Goal: Task Accomplishment & Management: Use online tool/utility

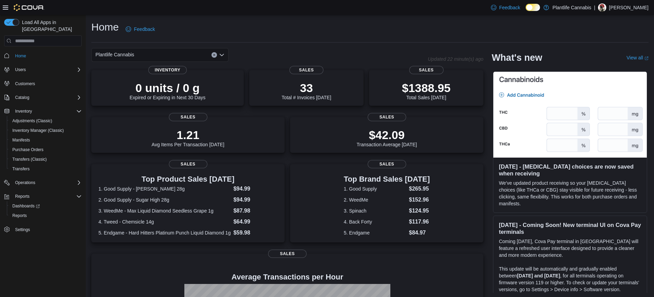
click at [4, 8] on icon at bounding box center [5, 7] width 5 height 5
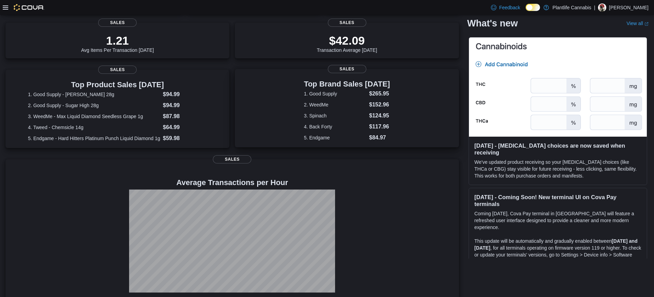
scroll to position [105, 0]
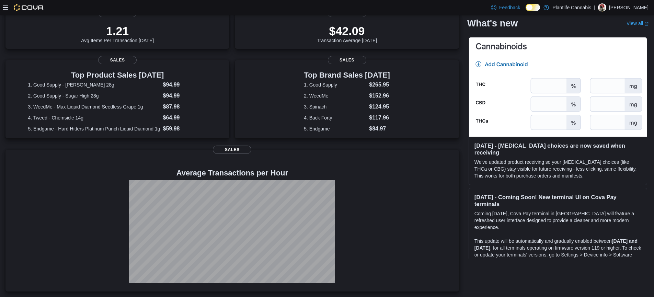
click at [274, 146] on div "0 units / 0 g Expired or Expiring in Next 30 Days Inventory 33 Total # Invoices…" at bounding box center [232, 128] width 454 height 325
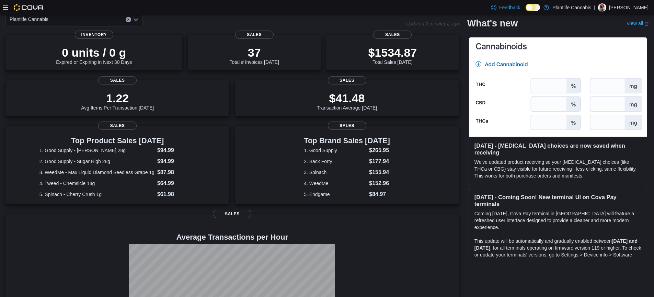
scroll to position [0, 0]
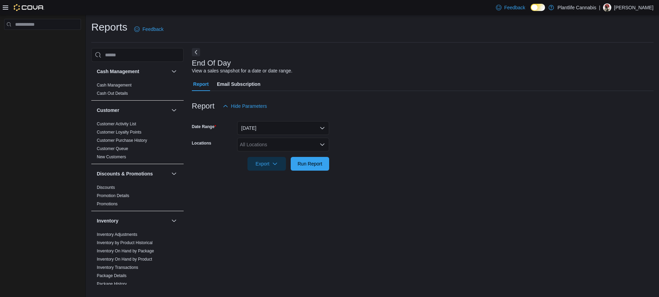
click at [7, 10] on div at bounding box center [24, 7] width 42 height 7
click at [4, 9] on icon at bounding box center [5, 7] width 5 height 4
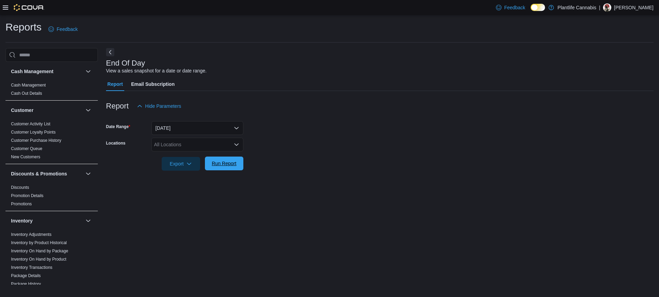
drag, startPoint x: 226, startPoint y: 160, endPoint x: 232, endPoint y: 162, distance: 7.2
click at [226, 160] on span "Run Report" at bounding box center [224, 164] width 30 height 14
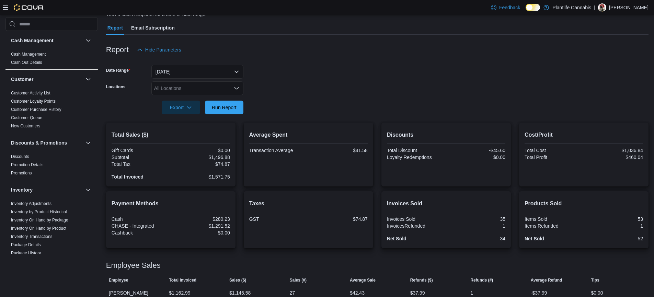
scroll to position [79, 0]
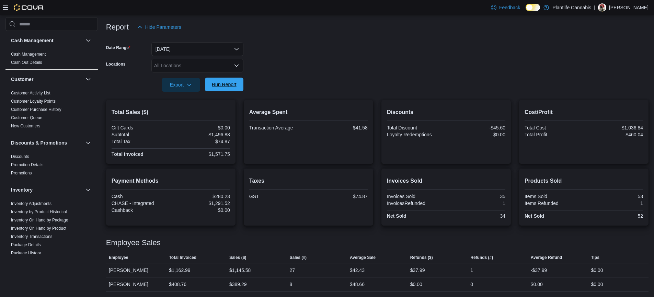
click at [232, 85] on span "Run Report" at bounding box center [224, 84] width 25 height 7
click at [226, 85] on span "Run Report" at bounding box center [224, 85] width 25 height 7
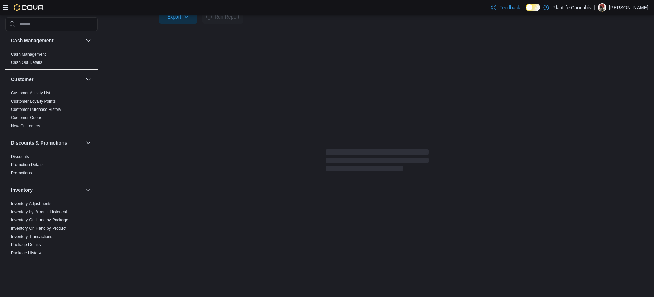
scroll to position [79, 0]
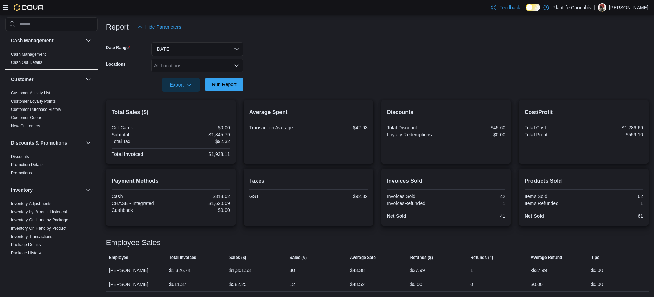
click at [228, 85] on span "Run Report" at bounding box center [224, 84] width 25 height 7
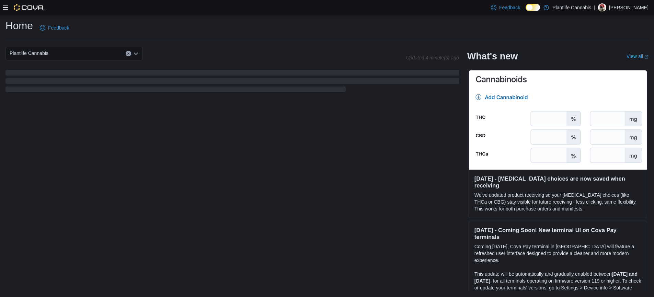
scroll to position [89, 0]
